Goal: Information Seeking & Learning: Compare options

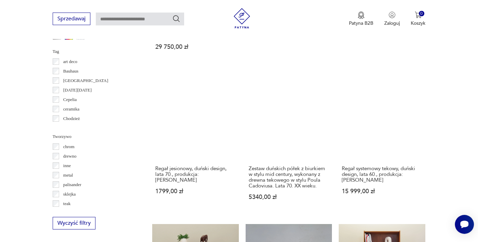
scroll to position [724, 0]
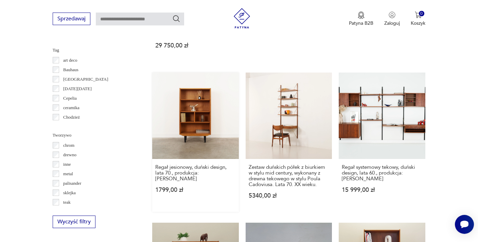
click at [185, 128] on link "Regał jesionowy, duński design, lata 70., produkcja: [PERSON_NAME] 1799,00 zł" at bounding box center [195, 143] width 87 height 140
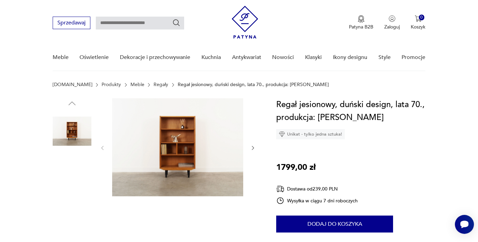
scroll to position [54, 0]
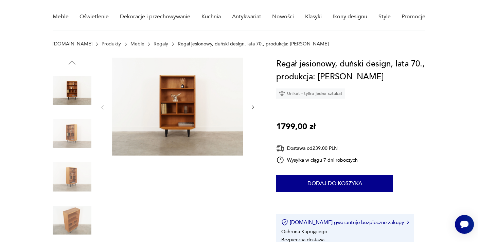
click at [74, 136] on img at bounding box center [72, 134] width 39 height 39
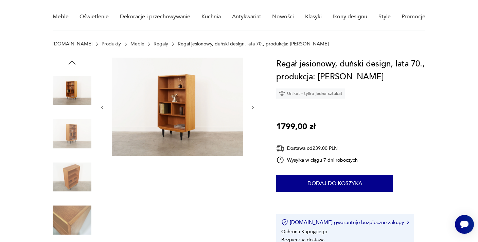
click at [74, 177] on img at bounding box center [72, 177] width 39 height 39
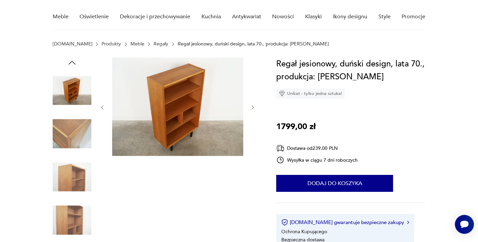
click at [62, 86] on img at bounding box center [72, 90] width 39 height 39
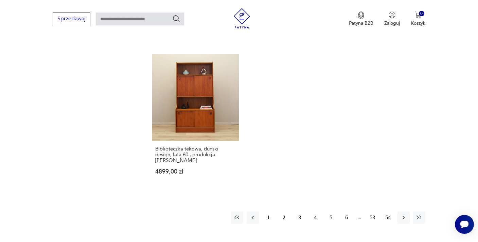
scroll to position [1033, 0]
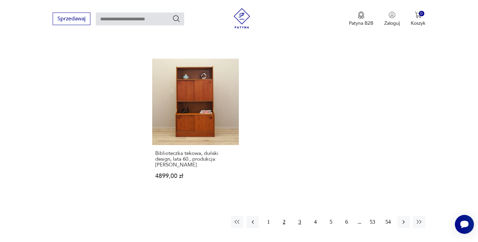
click at [301, 216] on button "3" at bounding box center [299, 222] width 12 height 12
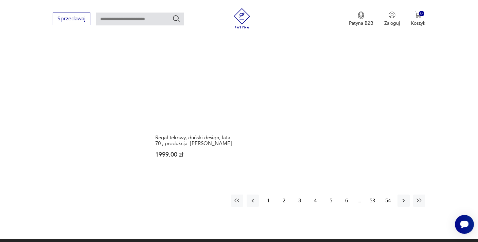
scroll to position [1036, 0]
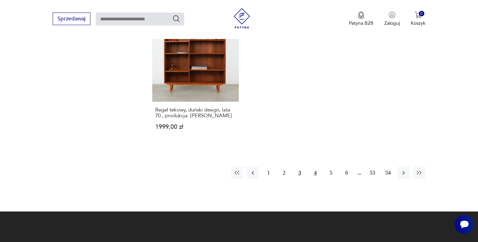
click at [314, 167] on button "4" at bounding box center [315, 173] width 12 height 12
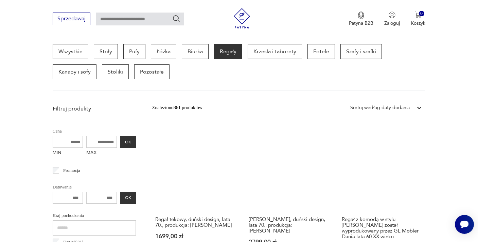
scroll to position [194, 0]
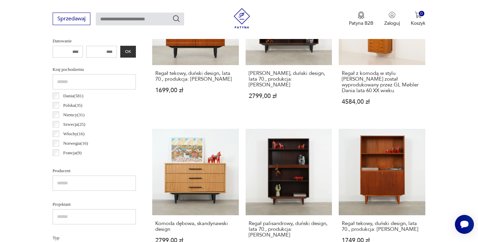
scroll to position [347, 0]
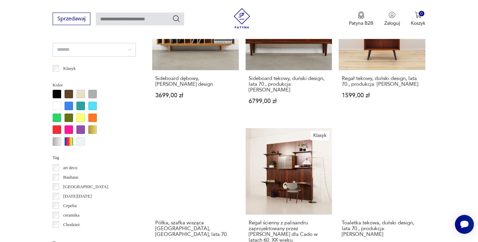
scroll to position [625, 0]
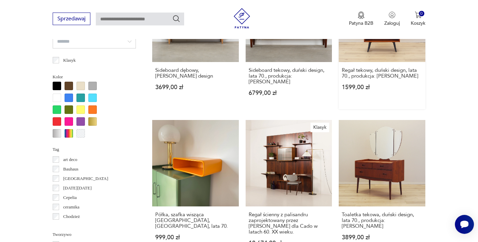
click at [370, 43] on link "Regał tekowy, duński design, lata 70., produkcja: [PERSON_NAME] 1599,00 zł" at bounding box center [381, 43] width 87 height 134
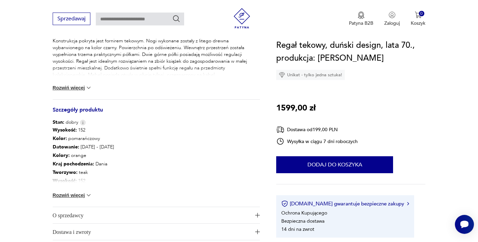
scroll to position [312, 0]
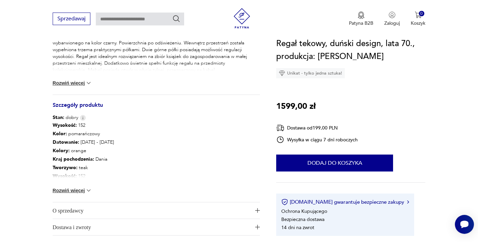
click at [73, 194] on button "Rozwiń więcej" at bounding box center [72, 190] width 39 height 7
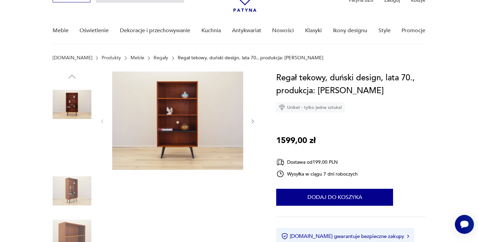
scroll to position [41, 0]
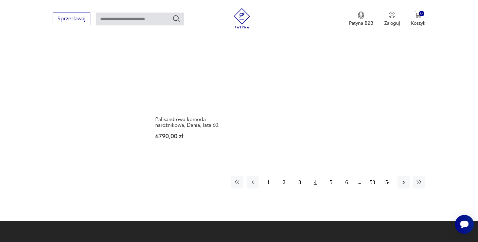
scroll to position [1023, 0]
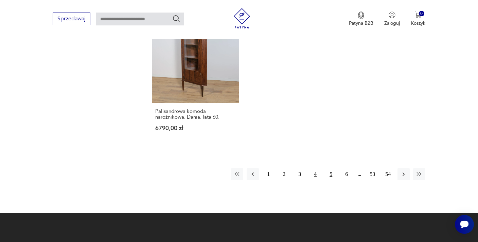
click at [332, 168] on button "5" at bounding box center [331, 174] width 12 height 12
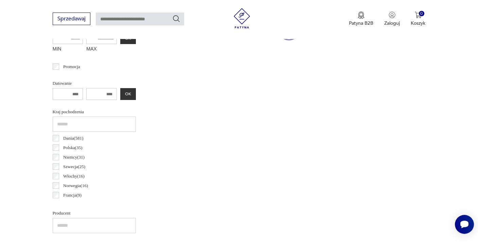
scroll to position [181, 0]
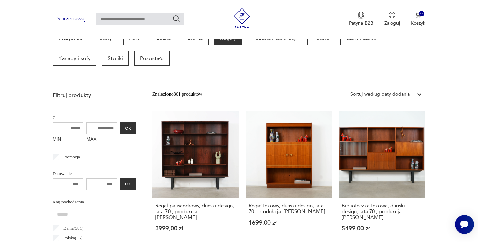
scroll to position [208, 0]
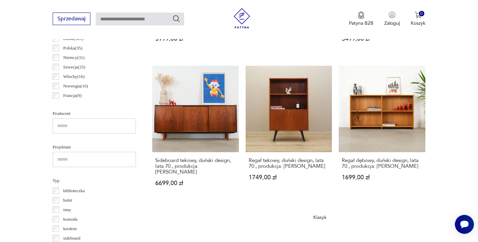
scroll to position [398, 0]
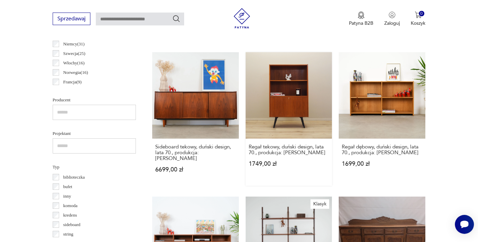
click at [267, 100] on link "Regał tekowy, duński design, lata 70., produkcja: [PERSON_NAME] 1749,00 zł" at bounding box center [288, 119] width 87 height 134
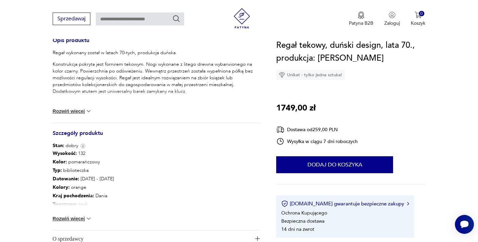
scroll to position [285, 0]
click at [80, 216] on button "Rozwiń więcej" at bounding box center [72, 218] width 39 height 7
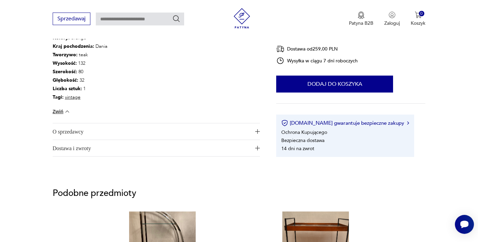
scroll to position [435, 0]
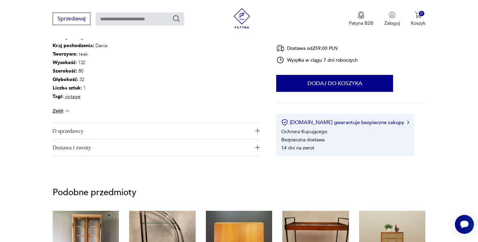
click at [135, 131] on span "O sprzedawcy" at bounding box center [152, 131] width 198 height 16
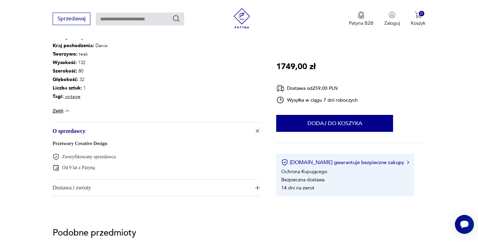
click at [107, 143] on link "Przetwory Creative Design" at bounding box center [80, 143] width 55 height 5
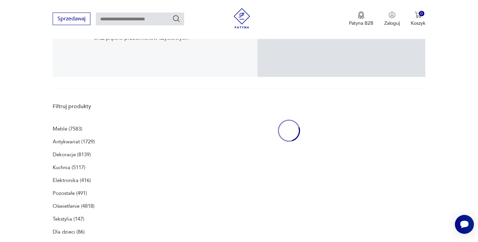
scroll to position [140, 0]
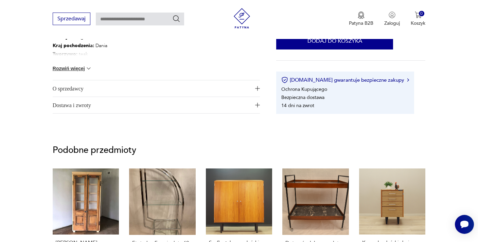
scroll to position [402, 0]
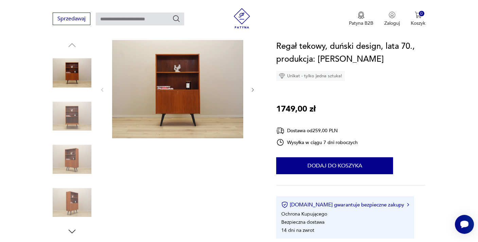
scroll to position [68, 0]
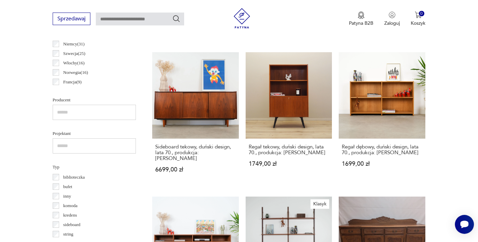
scroll to position [507, 0]
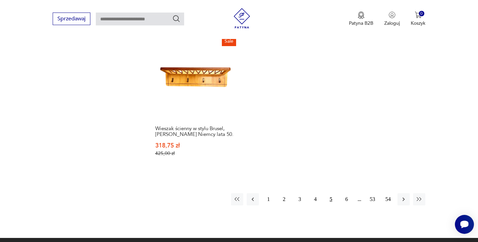
scroll to position [1002, 0]
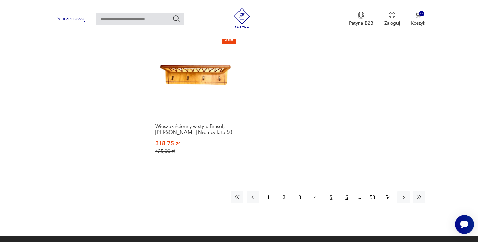
click at [346, 191] on button "6" at bounding box center [346, 197] width 12 height 12
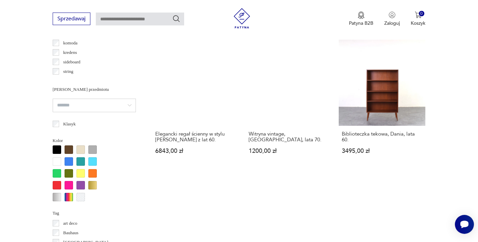
scroll to position [547, 0]
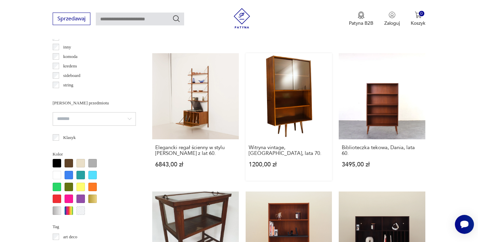
click at [307, 113] on link "Witryna vintage, [GEOGRAPHIC_DATA], lata 70. 1200,00 zł" at bounding box center [288, 117] width 87 height 128
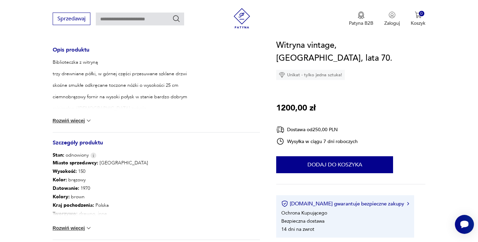
scroll to position [285, 0]
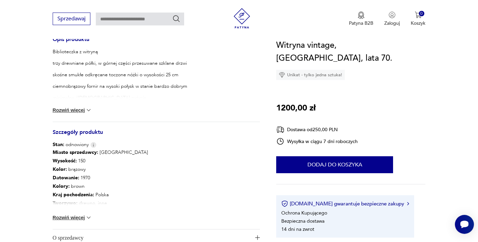
click at [78, 220] on button "Rozwiń więcej" at bounding box center [72, 218] width 39 height 7
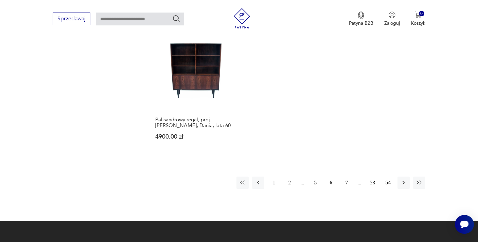
scroll to position [1014, 0]
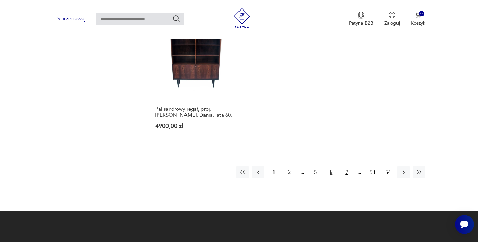
click at [346, 166] on button "7" at bounding box center [346, 172] width 12 height 12
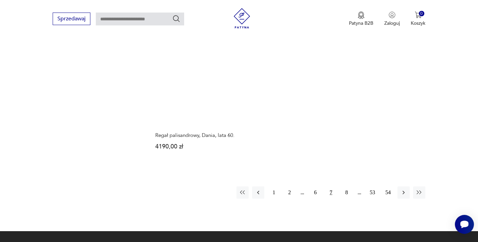
scroll to position [995, 0]
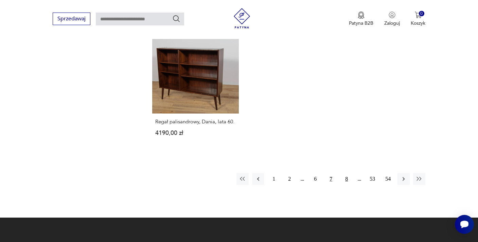
click at [349, 173] on button "8" at bounding box center [346, 179] width 12 height 12
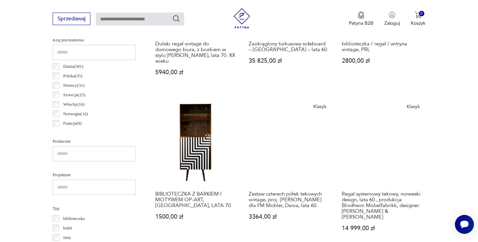
scroll to position [357, 0]
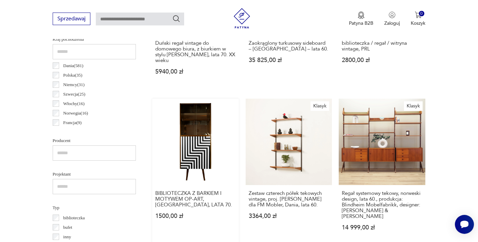
click at [198, 143] on link "BIBLIOTECZKA Z BARKIEM I MOTYWEM OP-ART, POLSKA, LATA 70. 1500,00 zł" at bounding box center [195, 171] width 87 height 145
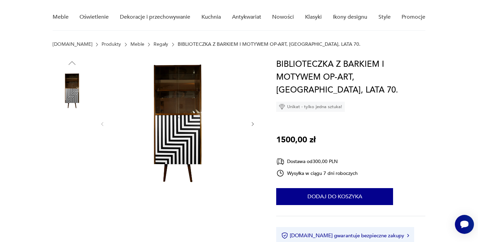
scroll to position [54, 0]
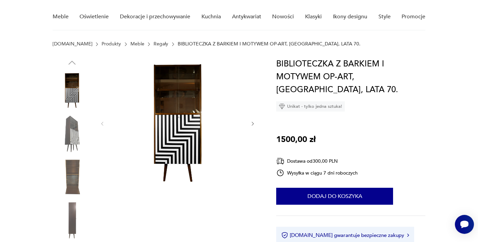
click at [81, 141] on img at bounding box center [72, 134] width 39 height 39
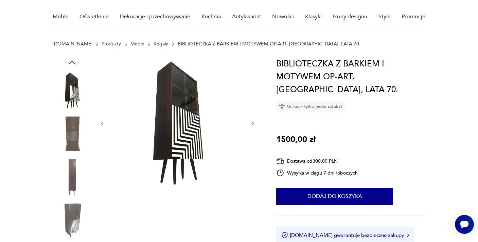
click at [75, 173] on img at bounding box center [72, 177] width 39 height 39
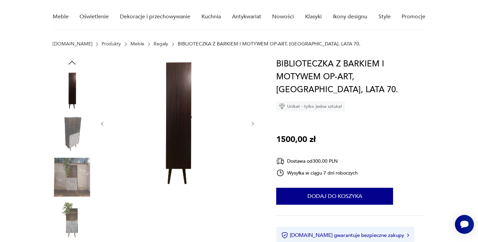
click at [73, 205] on img at bounding box center [72, 220] width 39 height 39
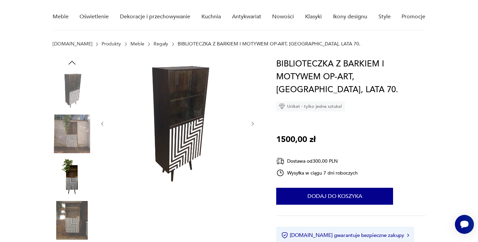
click at [68, 160] on img at bounding box center [72, 177] width 39 height 39
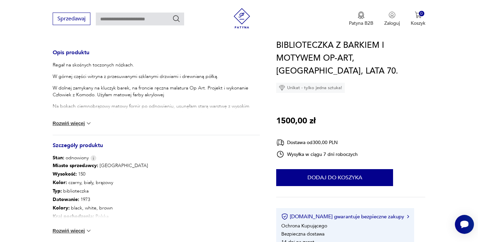
scroll to position [285, 0]
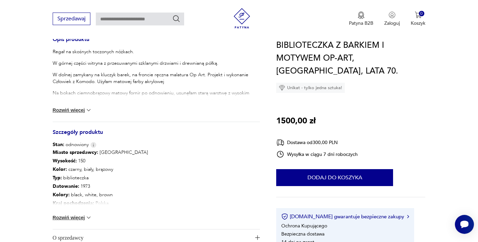
click at [82, 221] on button "Rozwiń więcej" at bounding box center [72, 218] width 39 height 7
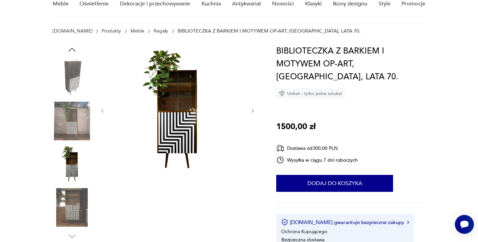
scroll to position [68, 0]
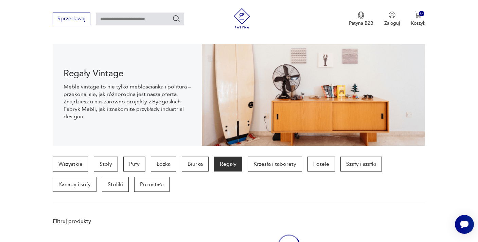
scroll to position [356, 0]
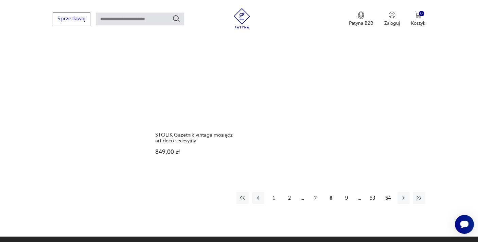
scroll to position [1015, 0]
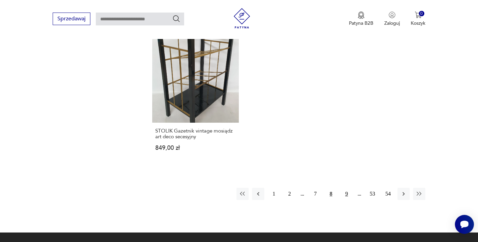
click at [347, 188] on button "9" at bounding box center [346, 194] width 12 height 12
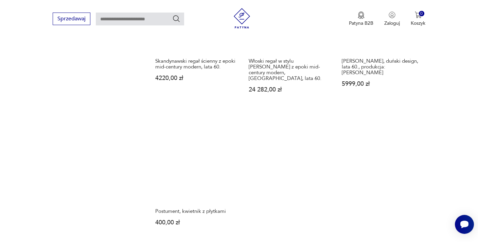
scroll to position [967, 0]
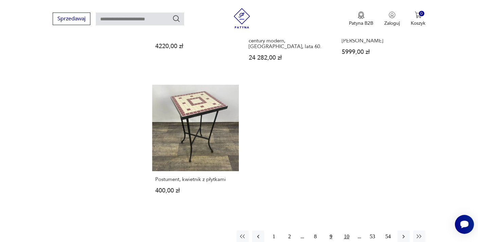
click at [350, 231] on button "10" at bounding box center [346, 237] width 12 height 12
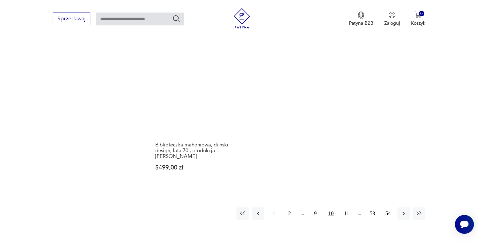
scroll to position [1020, 0]
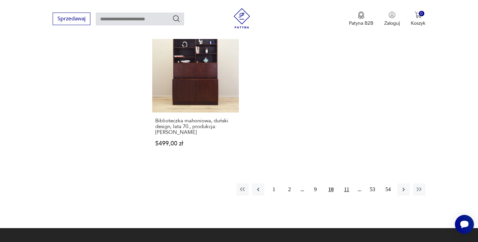
click at [348, 184] on button "11" at bounding box center [346, 190] width 12 height 12
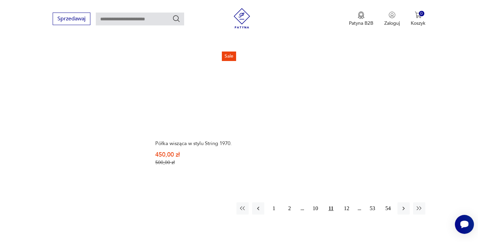
scroll to position [991, 0]
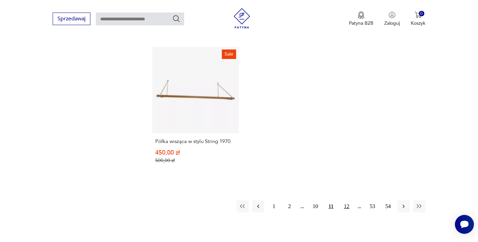
click at [348, 201] on button "12" at bounding box center [346, 207] width 12 height 12
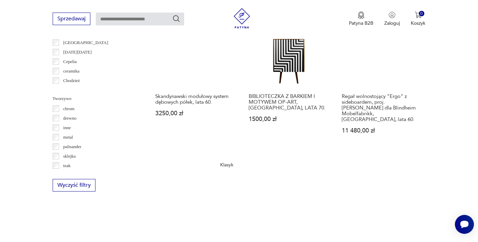
scroll to position [759, 0]
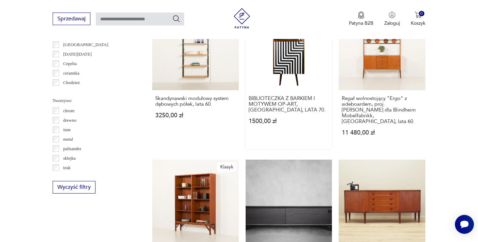
click at [284, 61] on link "BIBLIOTECZKA Z BARKIEM I MOTYWEM OP-ART, POLSKA, LATA 70. 1500,00 zł" at bounding box center [288, 76] width 87 height 145
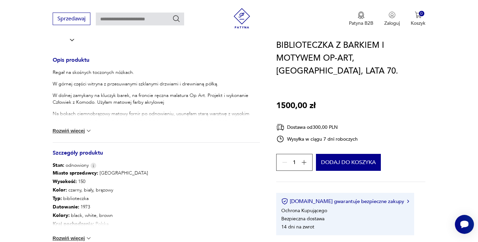
scroll to position [272, 0]
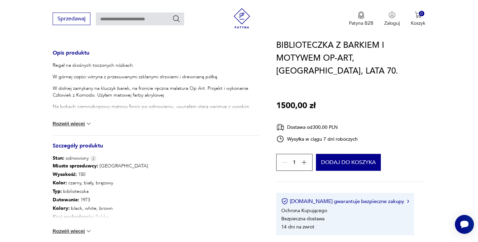
click at [85, 231] on img at bounding box center [88, 231] width 7 height 7
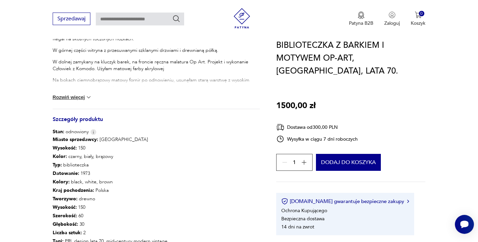
scroll to position [299, 0]
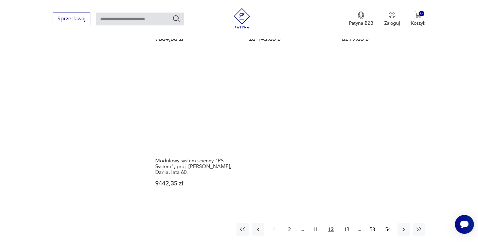
scroll to position [997, 0]
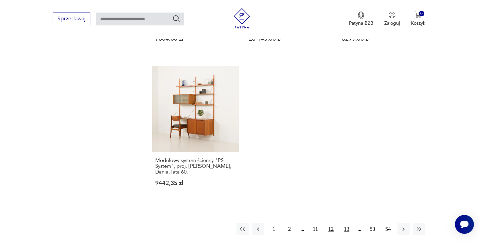
click at [349, 223] on button "13" at bounding box center [346, 229] width 12 height 12
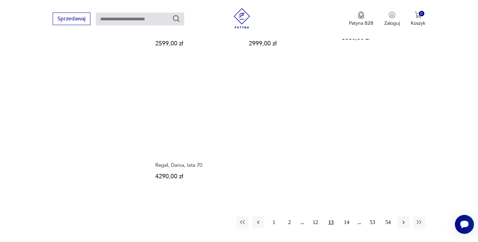
scroll to position [960, 0]
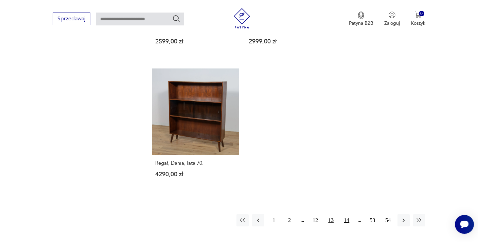
click at [347, 215] on button "14" at bounding box center [346, 221] width 12 height 12
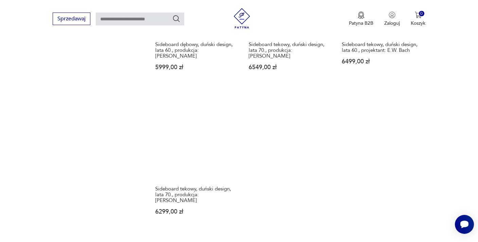
scroll to position [966, 0]
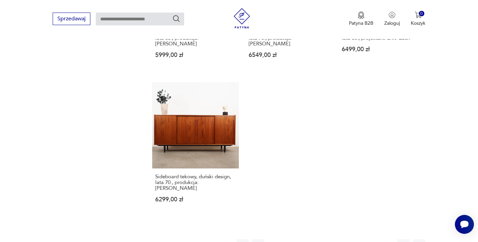
click at [345, 240] on button "15" at bounding box center [346, 246] width 12 height 12
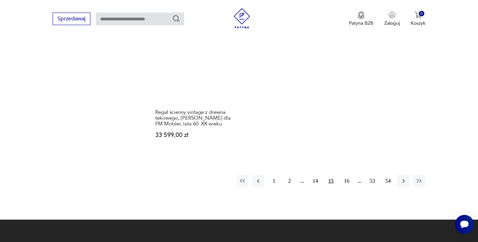
scroll to position [1023, 0]
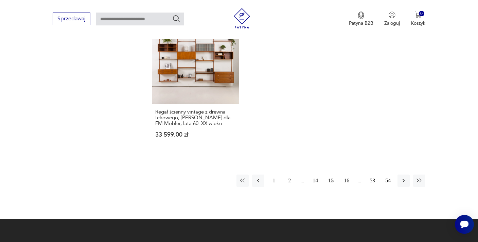
click at [349, 175] on button "16" at bounding box center [346, 181] width 12 height 12
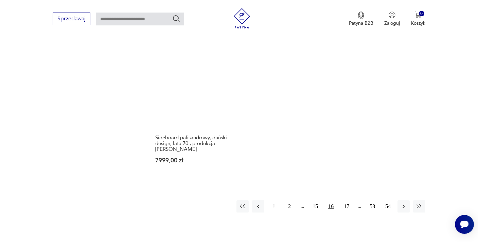
scroll to position [995, 0]
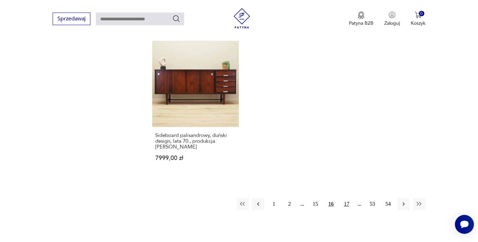
click at [349, 198] on button "17" at bounding box center [346, 204] width 12 height 12
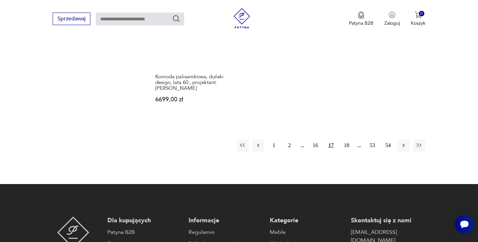
scroll to position [1063, 0]
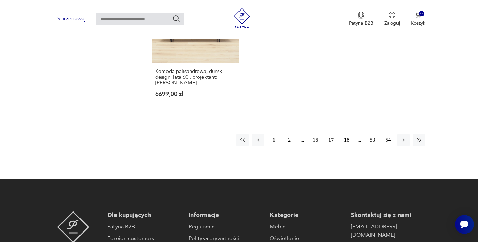
click at [350, 134] on button "18" at bounding box center [346, 140] width 12 height 12
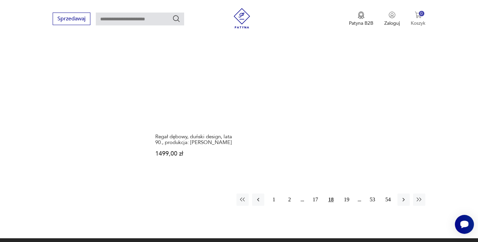
scroll to position [982, 0]
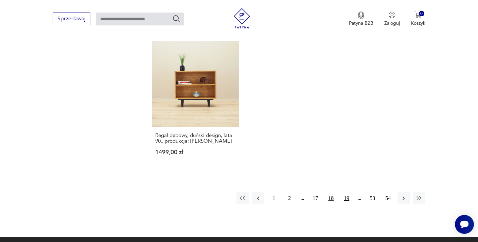
click at [347, 193] on button "19" at bounding box center [346, 199] width 12 height 12
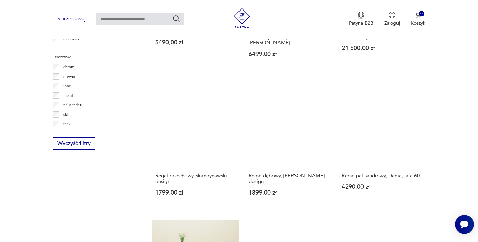
scroll to position [406, 0]
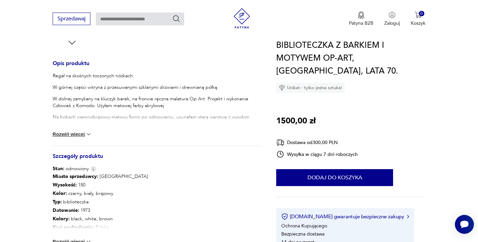
scroll to position [272, 0]
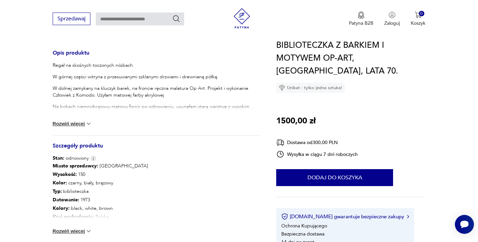
click at [77, 230] on button "Rozwiń więcej" at bounding box center [72, 231] width 39 height 7
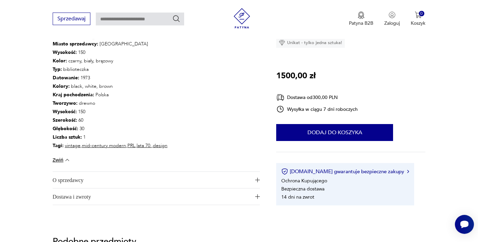
scroll to position [407, 0]
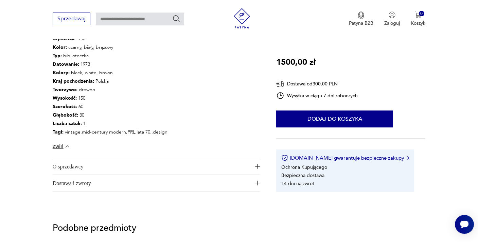
click at [205, 166] on span "O sprzedawcy" at bounding box center [152, 167] width 198 height 16
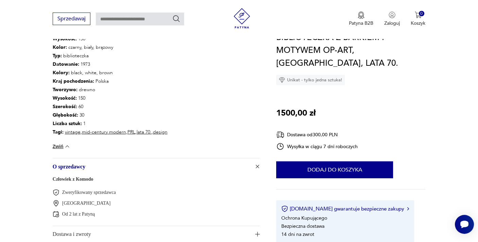
click at [83, 178] on link "Człowiek z Komodo" at bounding box center [73, 179] width 41 height 5
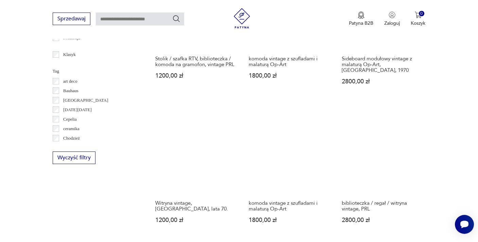
scroll to position [303, 0]
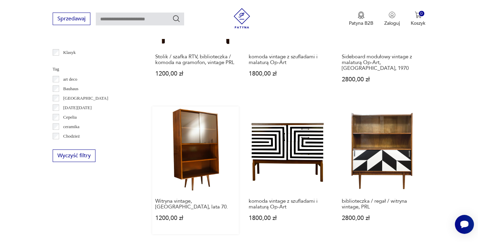
click at [185, 168] on link "Witryna vintage, [GEOGRAPHIC_DATA], lata 70. 1200,00 zł" at bounding box center [195, 171] width 87 height 128
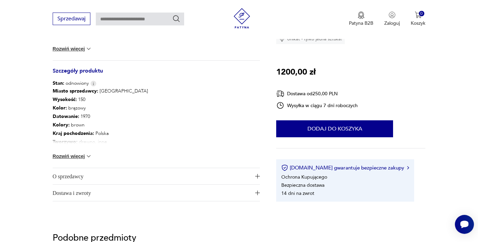
scroll to position [349, 0]
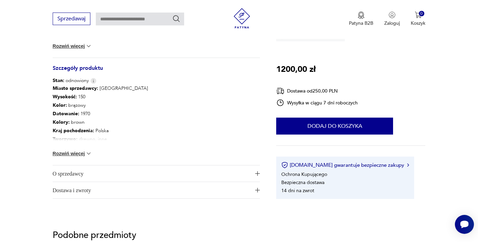
click at [80, 155] on button "Rozwiń więcej" at bounding box center [72, 153] width 39 height 7
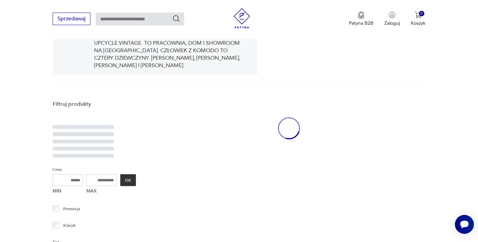
scroll to position [140, 0]
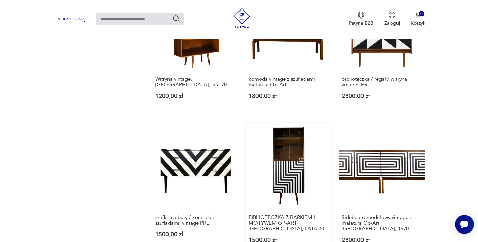
click at [292, 128] on link "BIBLIOTECZKA Z BARKIEM I MOTYWEM OP-ART, POLSKA, LATA 70. 1500,00 zł" at bounding box center [288, 190] width 87 height 134
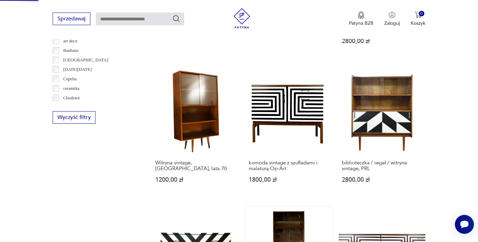
scroll to position [29, 0]
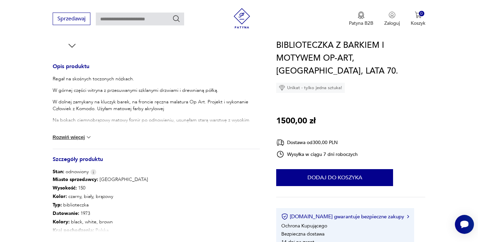
scroll to position [272, 0]
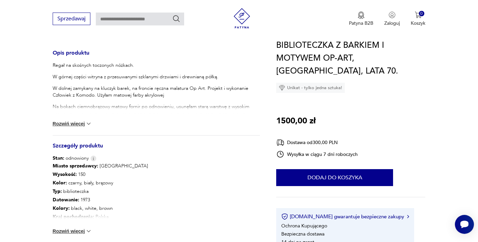
click at [84, 230] on button "Rozwiń więcej" at bounding box center [72, 231] width 39 height 7
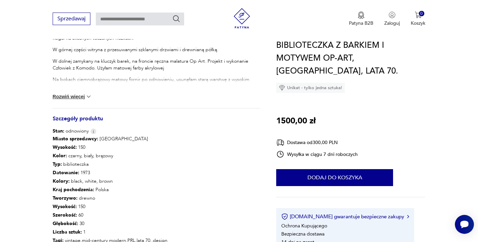
scroll to position [312, 0]
